Goal: Information Seeking & Learning: Find specific fact

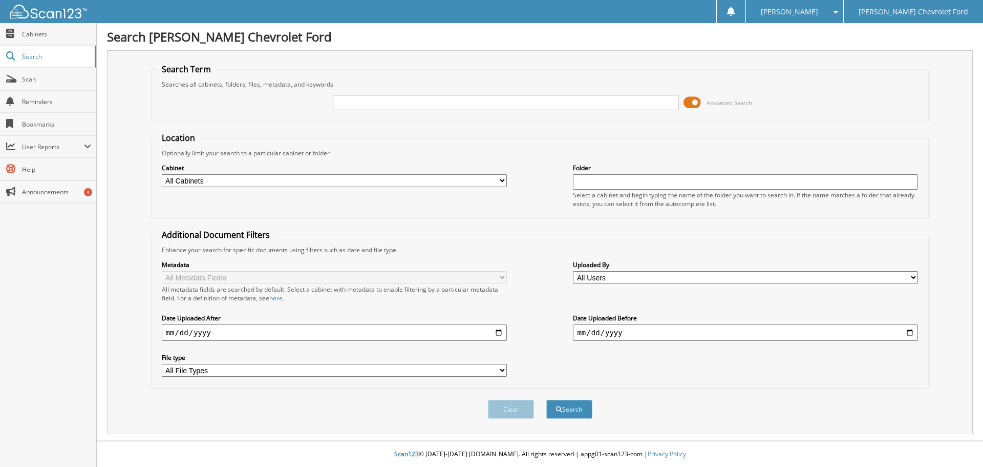
click at [364, 103] on input "text" at bounding box center [505, 102] width 345 height 15
type input "CB30888"
click at [547, 400] on button "Search" at bounding box center [570, 409] width 46 height 19
